Goal: Information Seeking & Learning: Learn about a topic

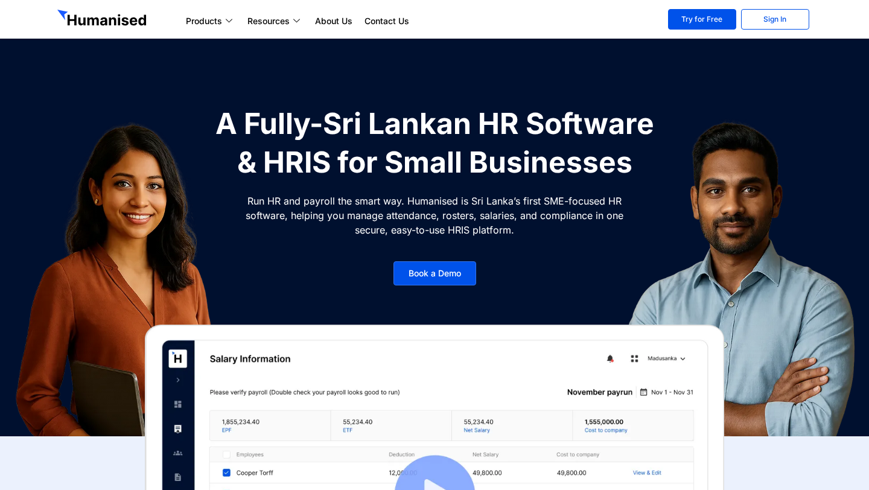
click at [454, 24] on ul "Products Payroll Process staff payroll on time accurately with Humanised Payrol…" at bounding box center [418, 21] width 476 height 14
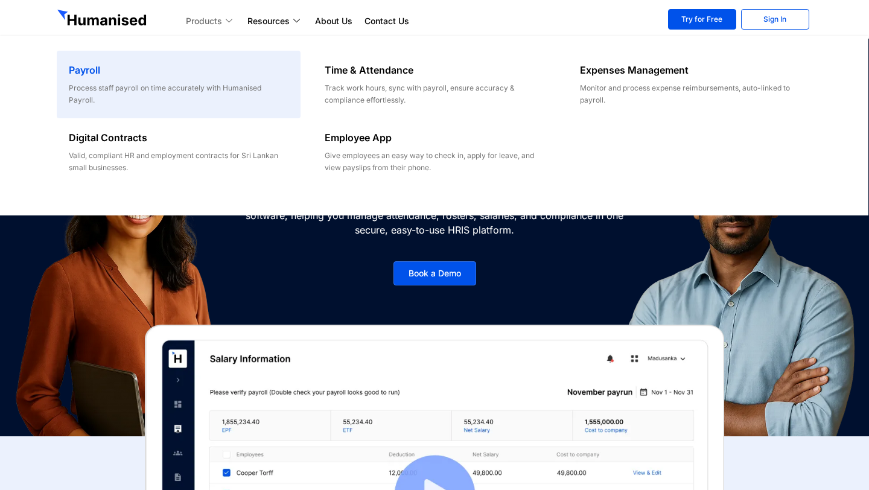
click at [212, 86] on div "Process staff payroll on time accurately with Humanised Payroll." at bounding box center [178, 94] width 219 height 24
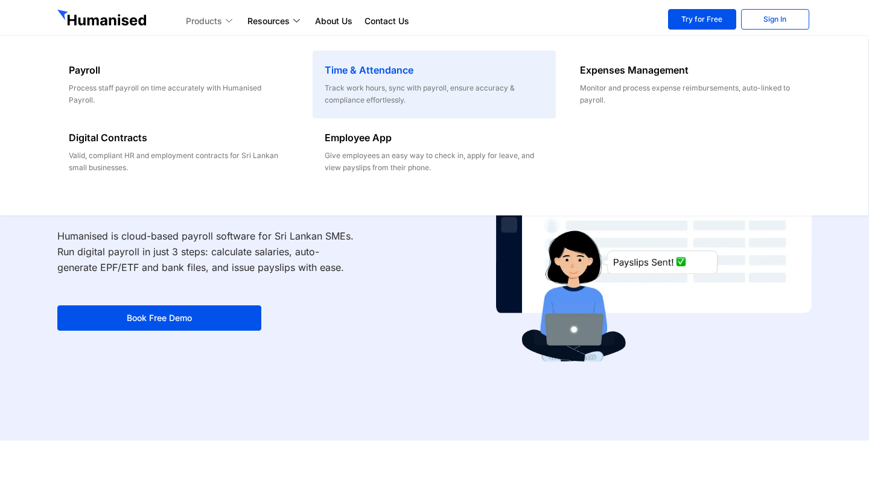
click at [347, 71] on h6 "Time & Attendance" at bounding box center [434, 70] width 219 height 14
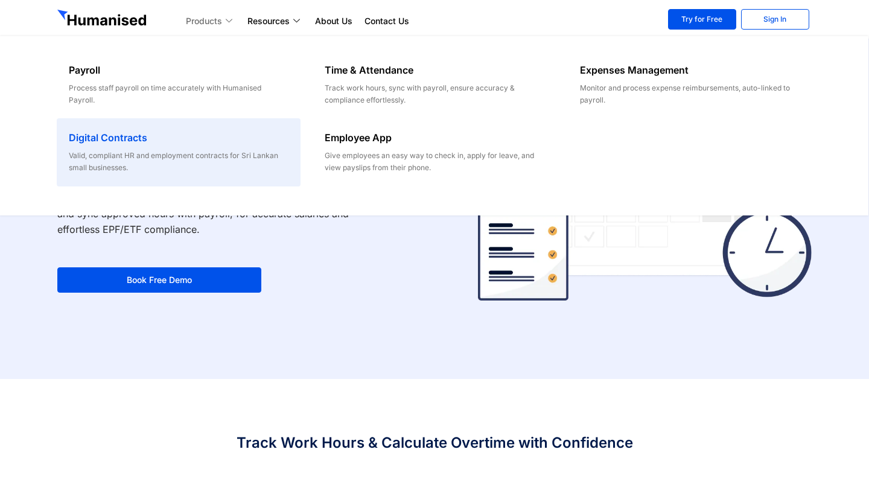
click at [158, 163] on div "Valid, compliant HR and employment contracts for Sri Lankan small businesses." at bounding box center [178, 162] width 219 height 24
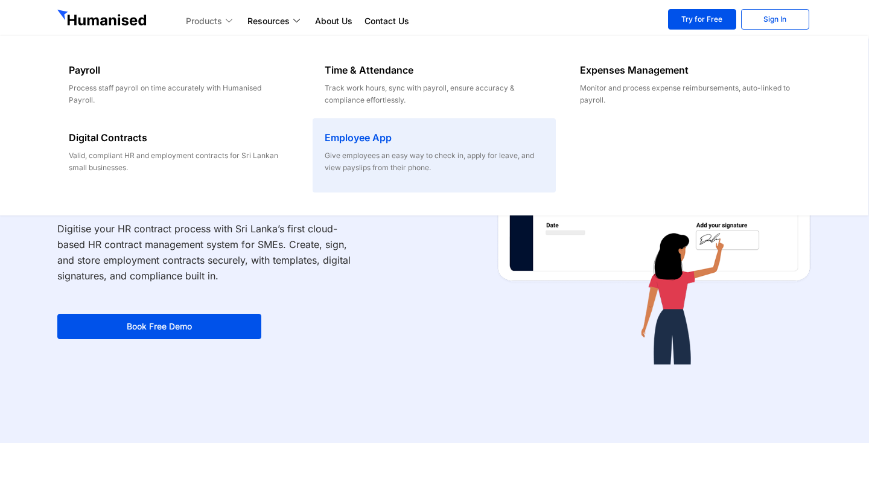
click at [352, 160] on p "Give employees an easy way to check in, apply for leave, and view payslips from…" at bounding box center [434, 162] width 219 height 24
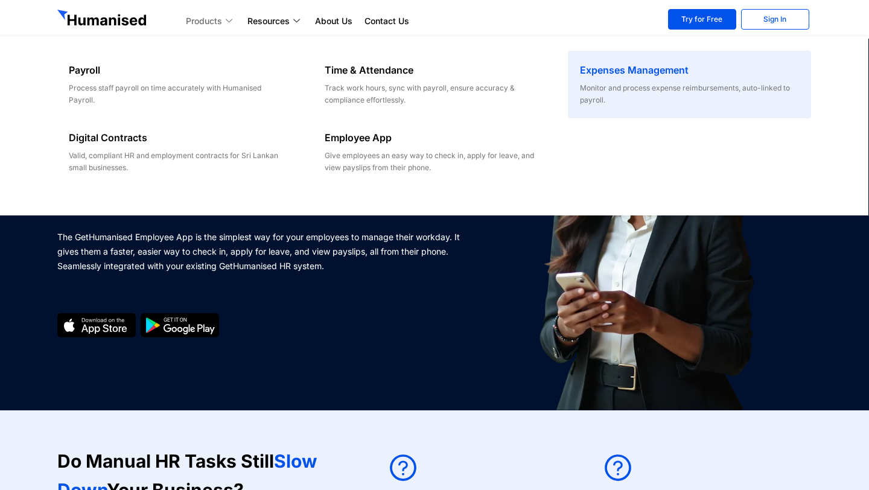
click at [654, 68] on h6 "Expenses Management" at bounding box center [689, 70] width 219 height 14
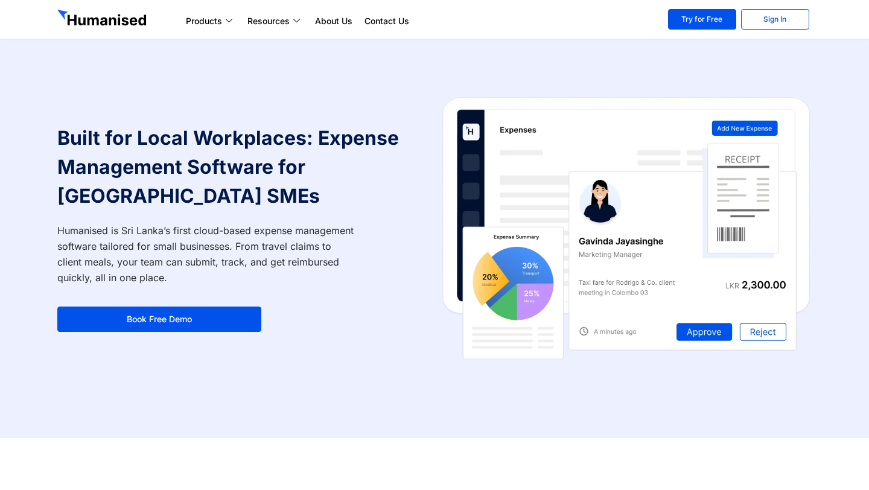
click at [556, 52] on section "Built for Local Workplaces: Expense Management Software for [GEOGRAPHIC_DATA] S…" at bounding box center [434, 219] width 869 height 438
click at [103, 25] on img at bounding box center [103, 19] width 92 height 19
